Goal: Information Seeking & Learning: Understand process/instructions

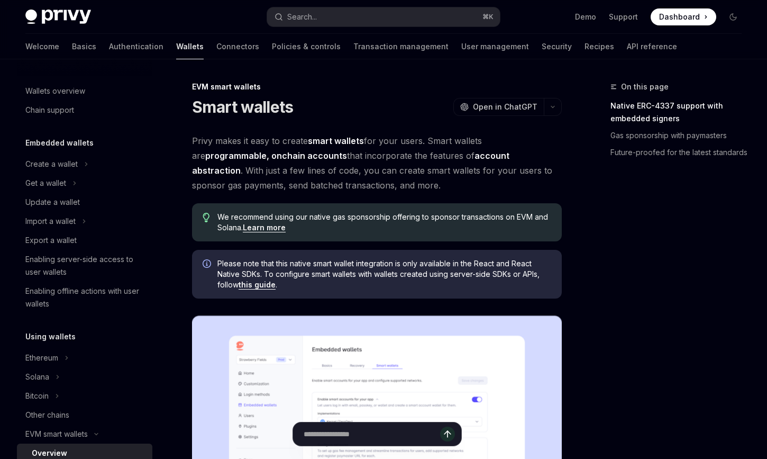
scroll to position [194, 0]
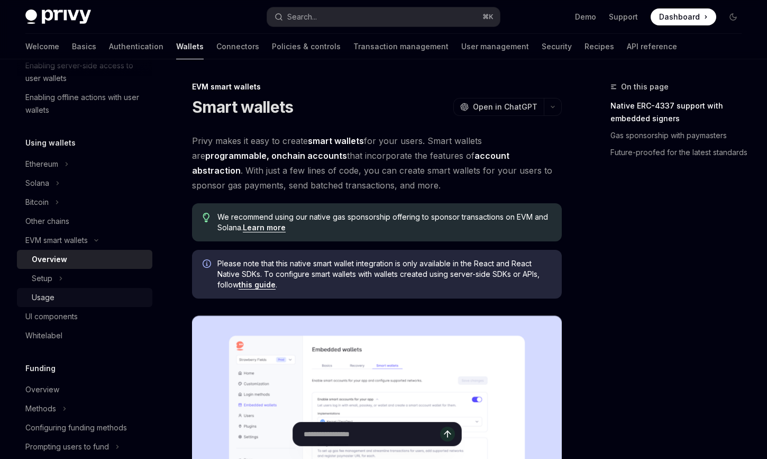
click at [64, 292] on div "Usage" at bounding box center [89, 297] width 114 height 13
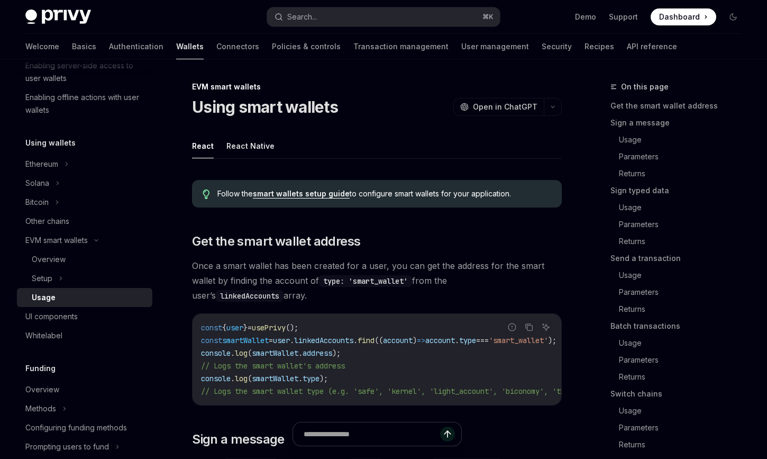
type textarea "*"
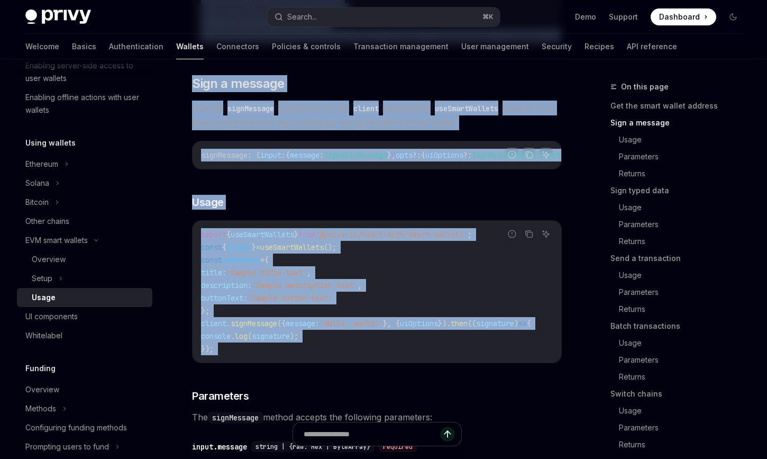
drag, startPoint x: 190, startPoint y: 101, endPoint x: 290, endPoint y: 375, distance: 291.5
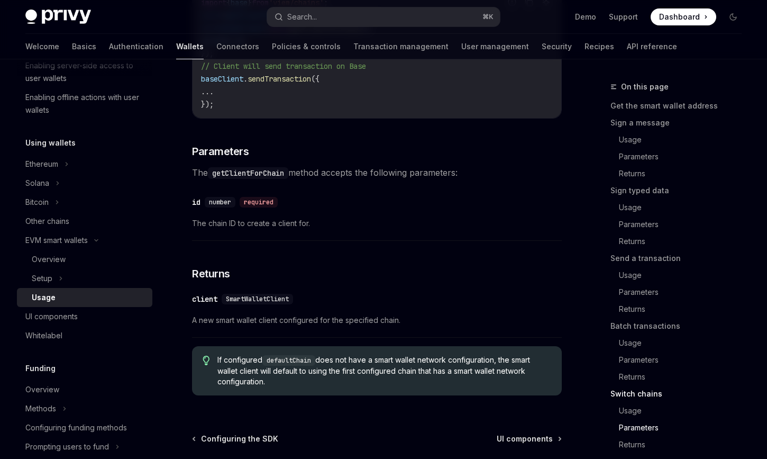
scroll to position [3337, 0]
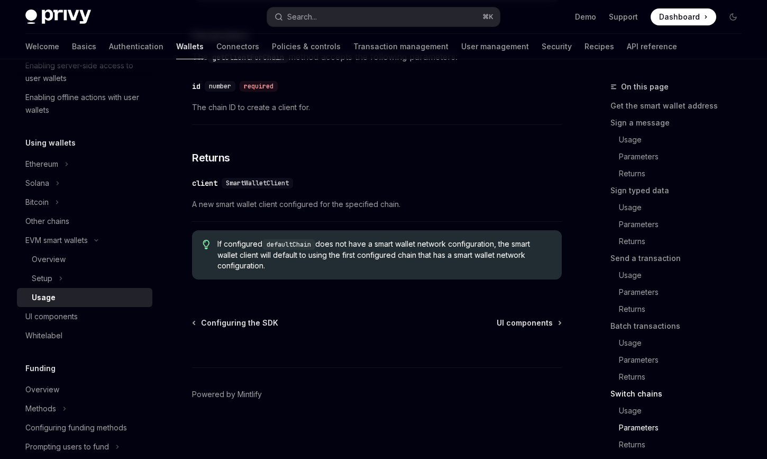
click at [546, 273] on div "If configured defaultChain does not have a smart wallet network configuration, …" at bounding box center [377, 254] width 370 height 49
copy div "Lorem ipsum dolorsi AmetCO Adip el SeddOEI TempOR Inci ut LaboREE Dolor Magna A…"
click at [208, 201] on span "A new smart wallet client configured for the specified chain." at bounding box center [377, 204] width 370 height 13
